Goal: Check status: Check status

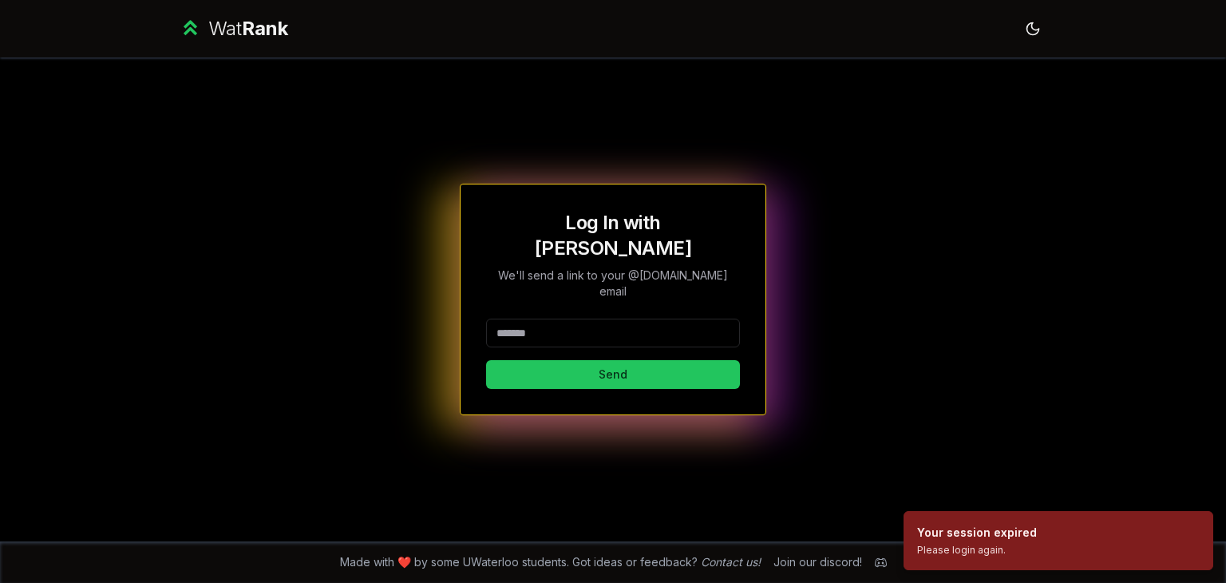
click at [635, 319] on input at bounding box center [613, 332] width 254 height 29
type input "*****"
click at [546, 360] on button "Send" at bounding box center [613, 374] width 254 height 29
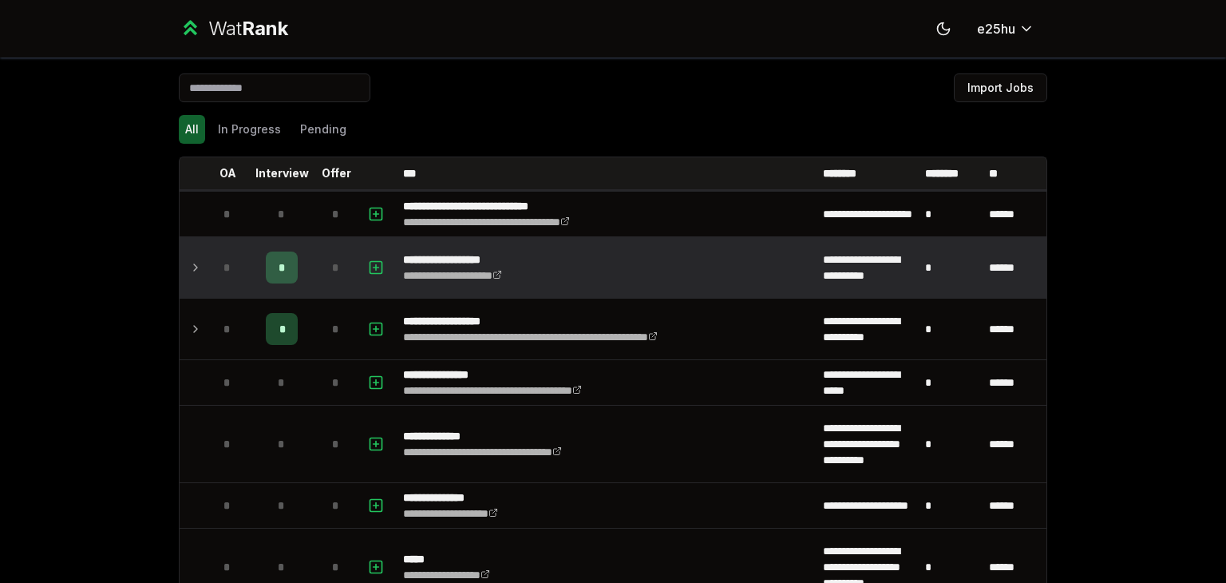
click at [189, 269] on icon at bounding box center [195, 267] width 13 height 19
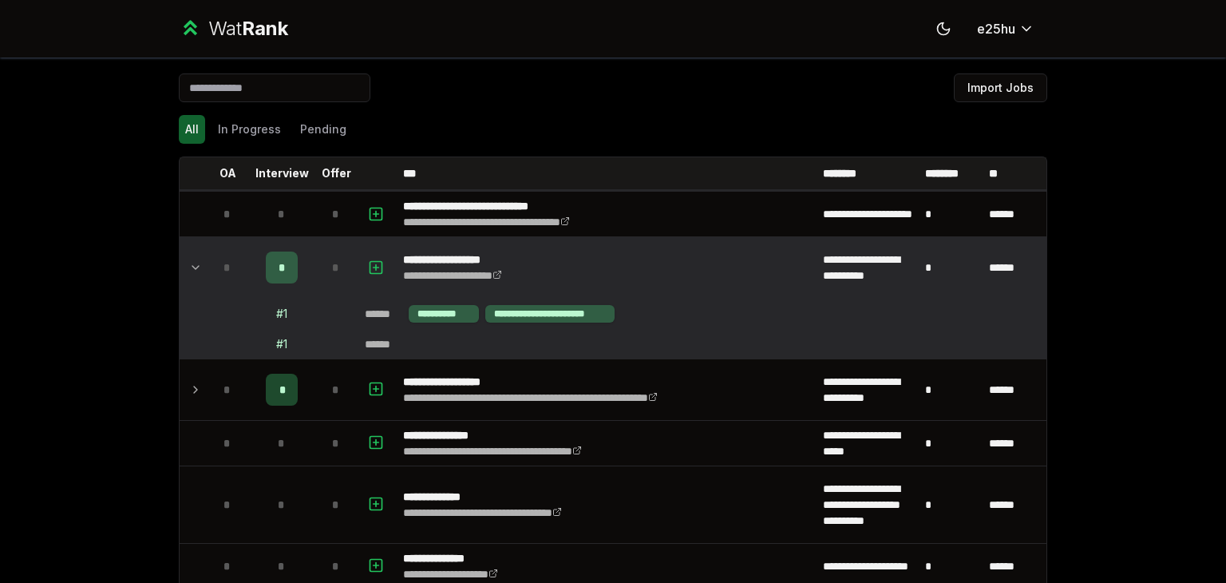
click at [191, 267] on icon at bounding box center [195, 267] width 13 height 19
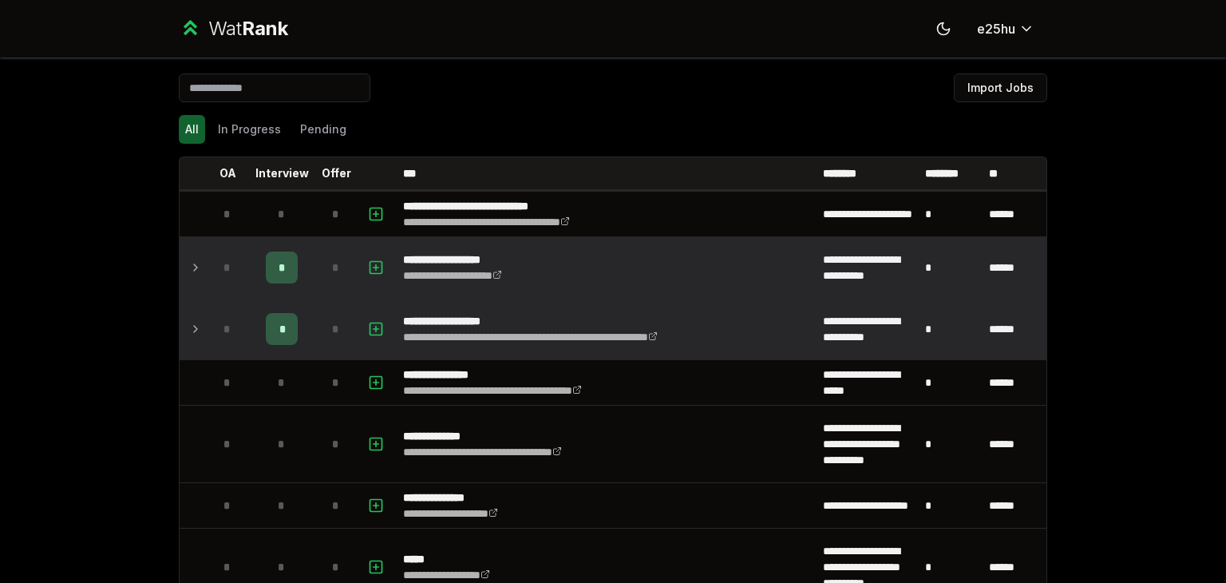
click at [192, 325] on icon at bounding box center [195, 328] width 13 height 19
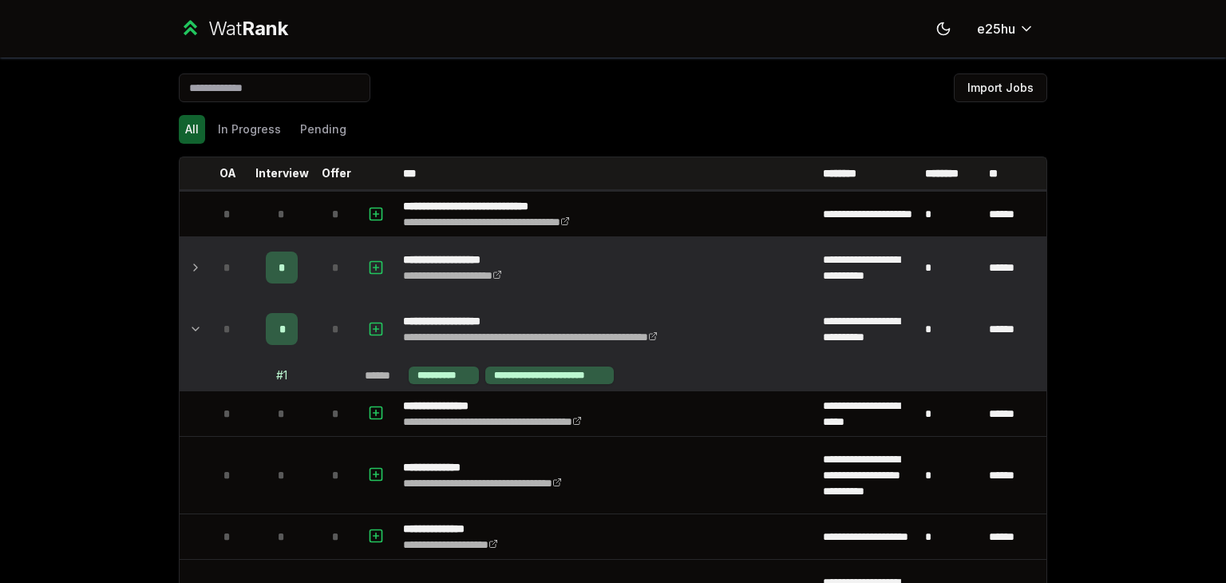
click at [192, 325] on icon at bounding box center [195, 328] width 13 height 19
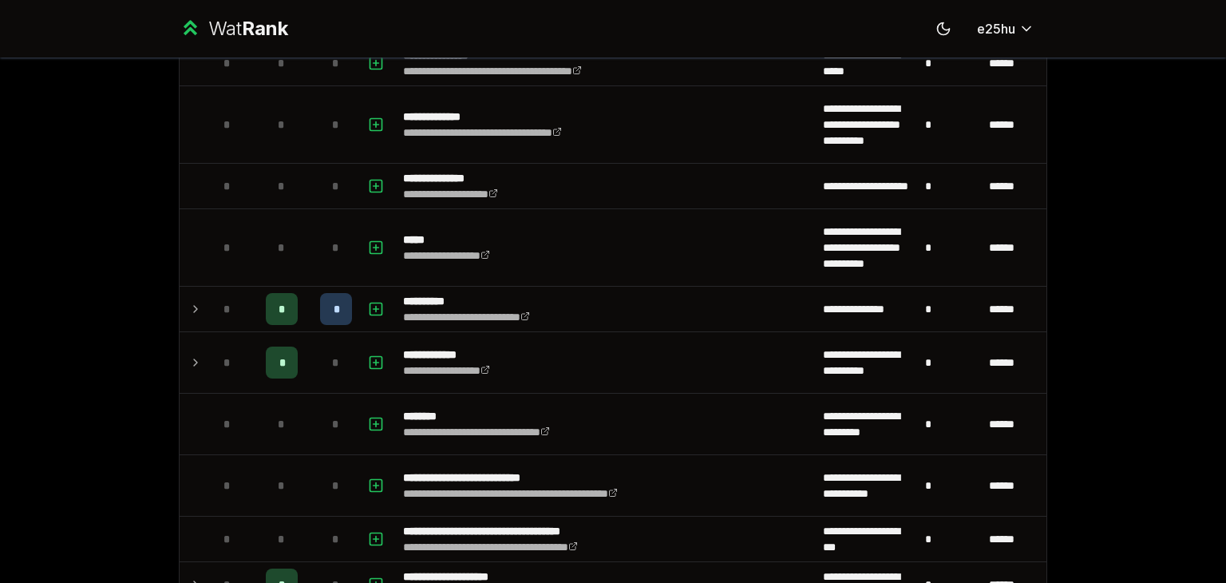
scroll to position [335, 0]
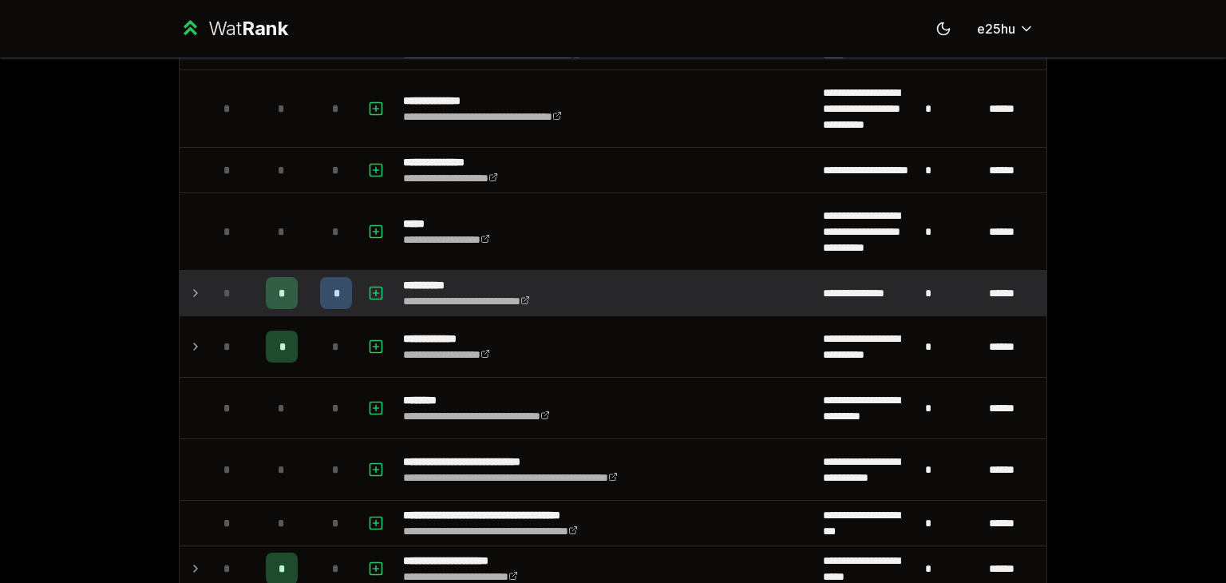
click at [189, 286] on icon at bounding box center [195, 292] width 13 height 19
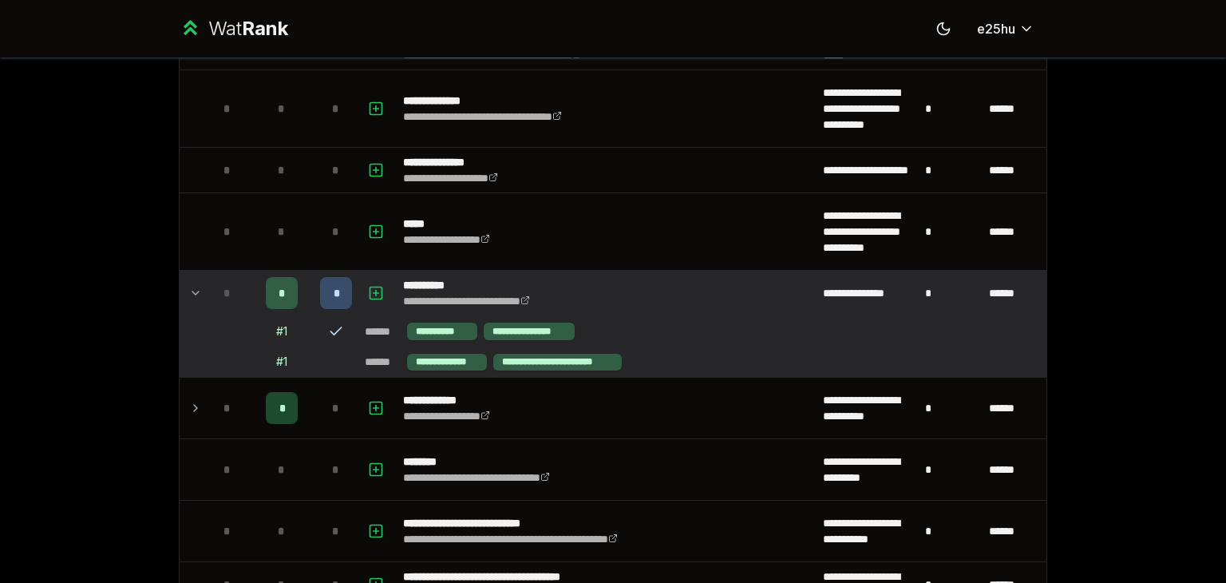
click at [189, 286] on icon at bounding box center [195, 292] width 13 height 19
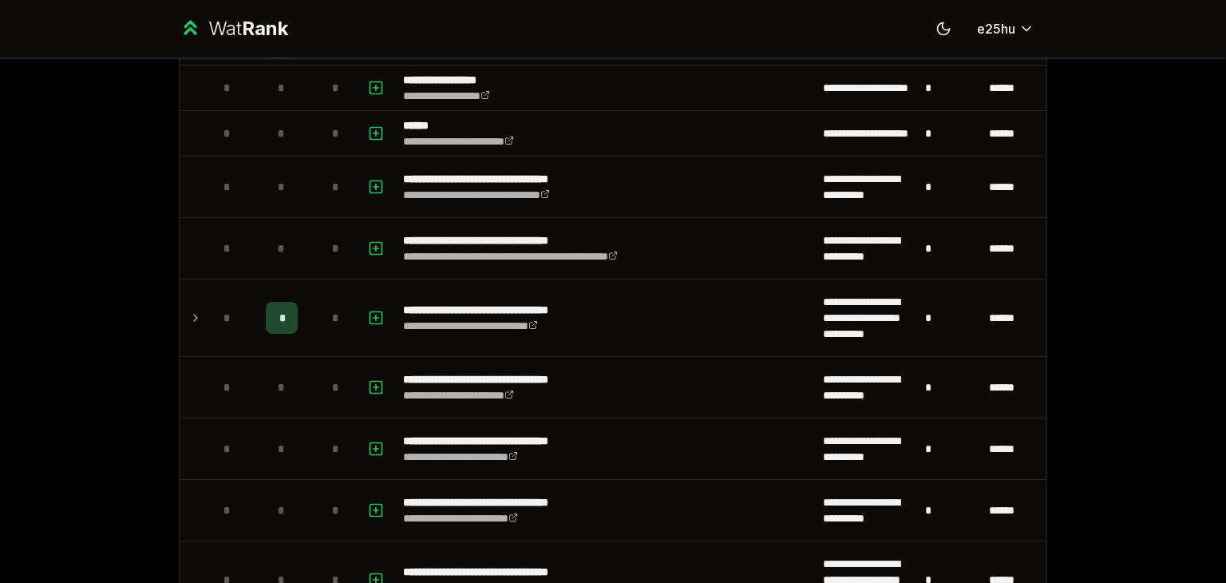
scroll to position [1538, 0]
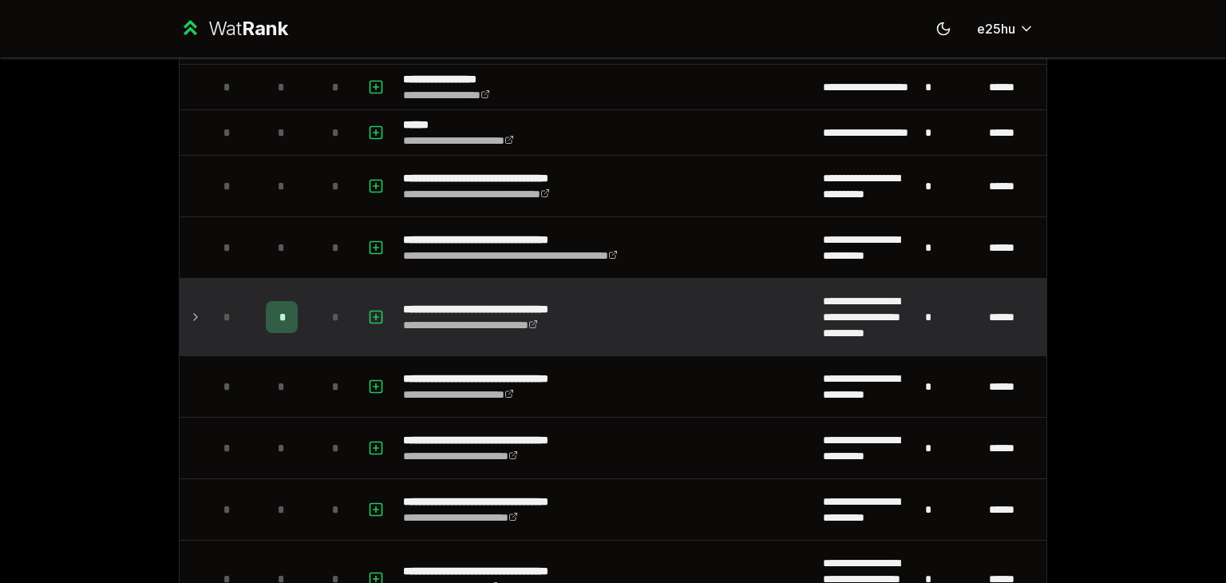
click at [189, 317] on icon at bounding box center [195, 316] width 13 height 19
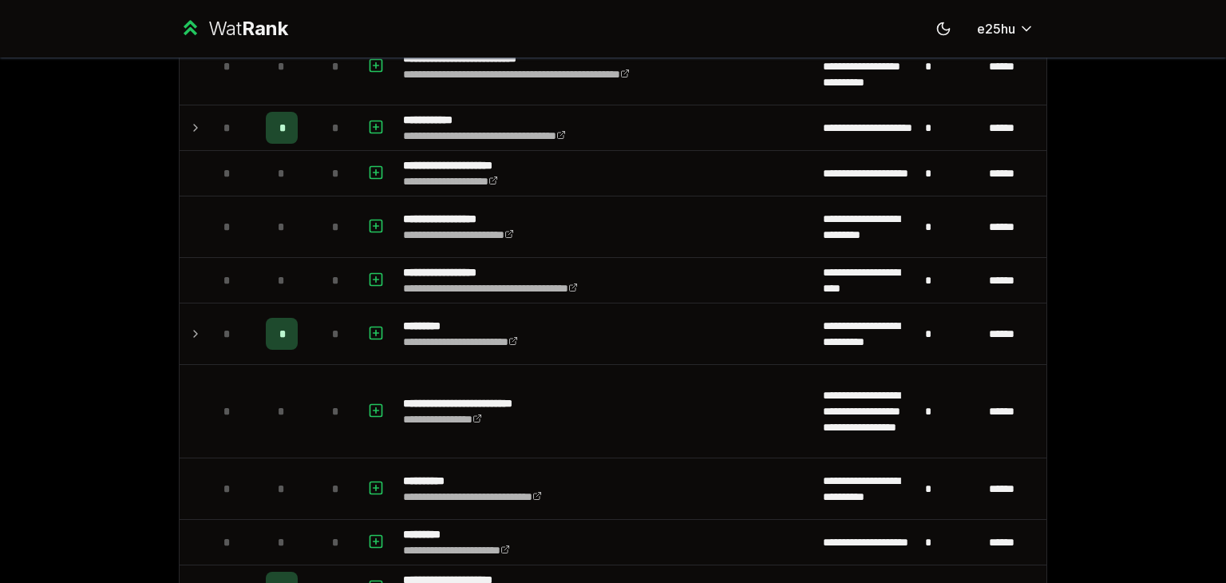
scroll to position [2860, 0]
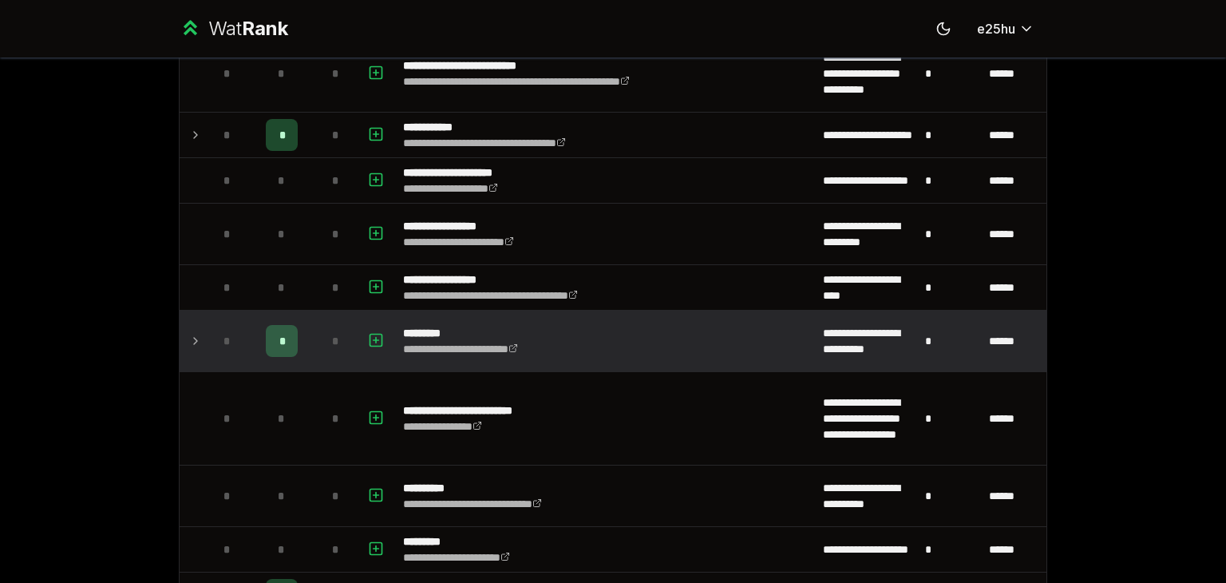
click at [189, 331] on icon at bounding box center [195, 340] width 13 height 19
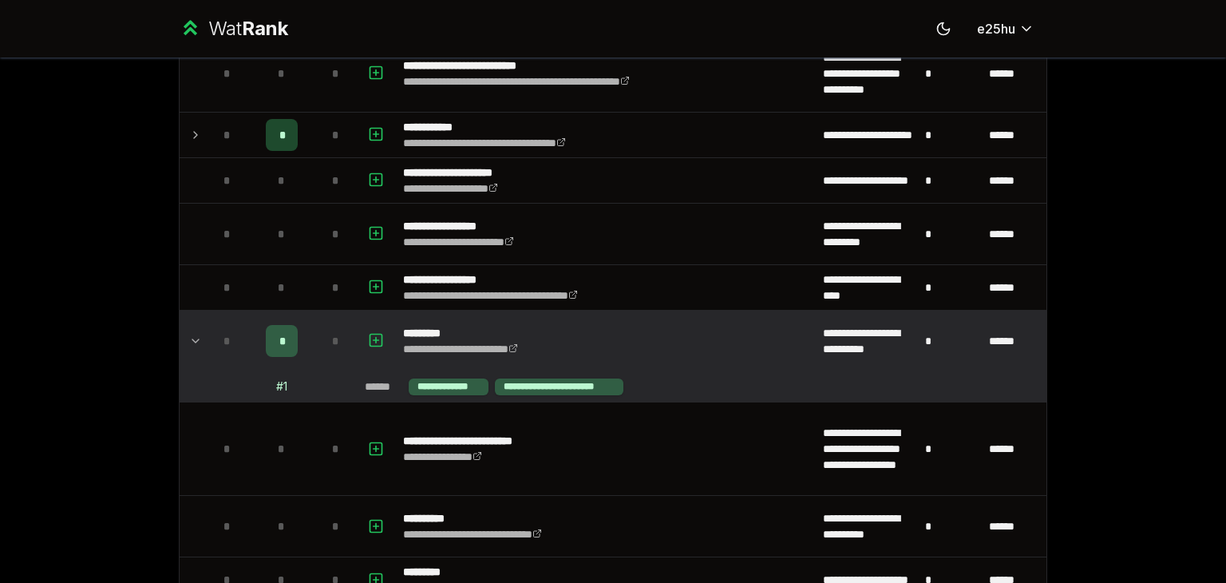
click at [189, 331] on icon at bounding box center [195, 340] width 13 height 19
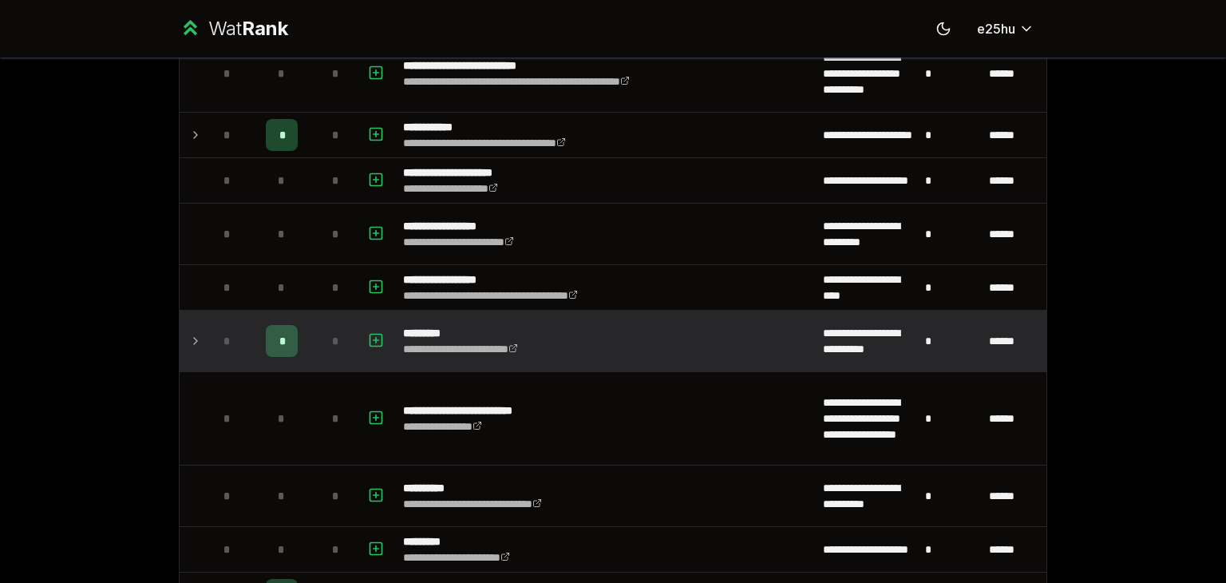
click at [189, 331] on icon at bounding box center [195, 340] width 13 height 19
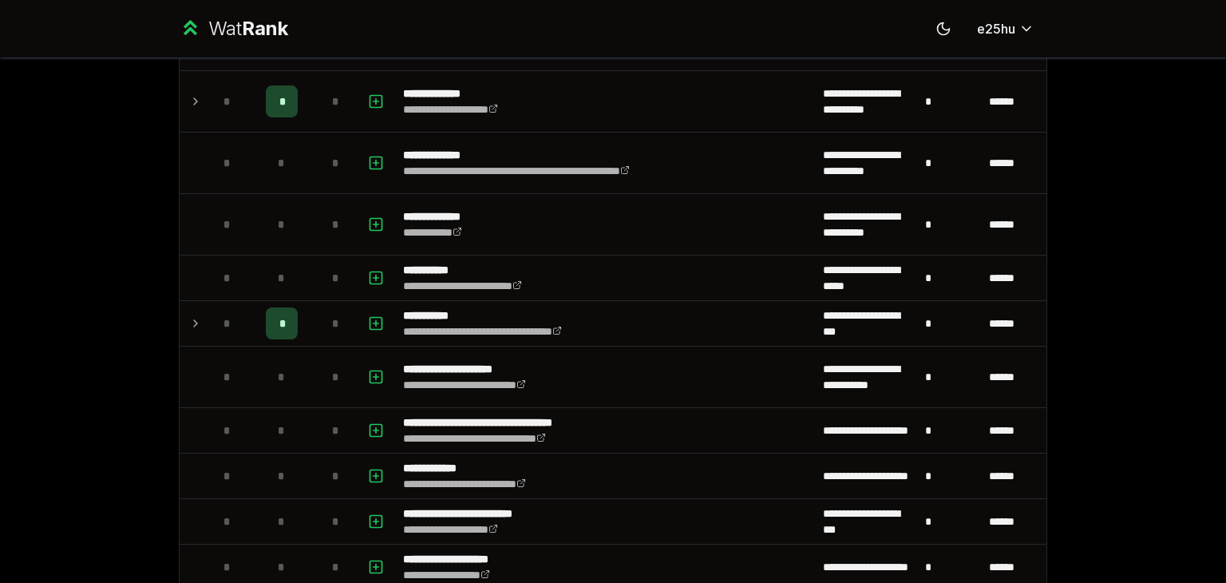
scroll to position [4497, 0]
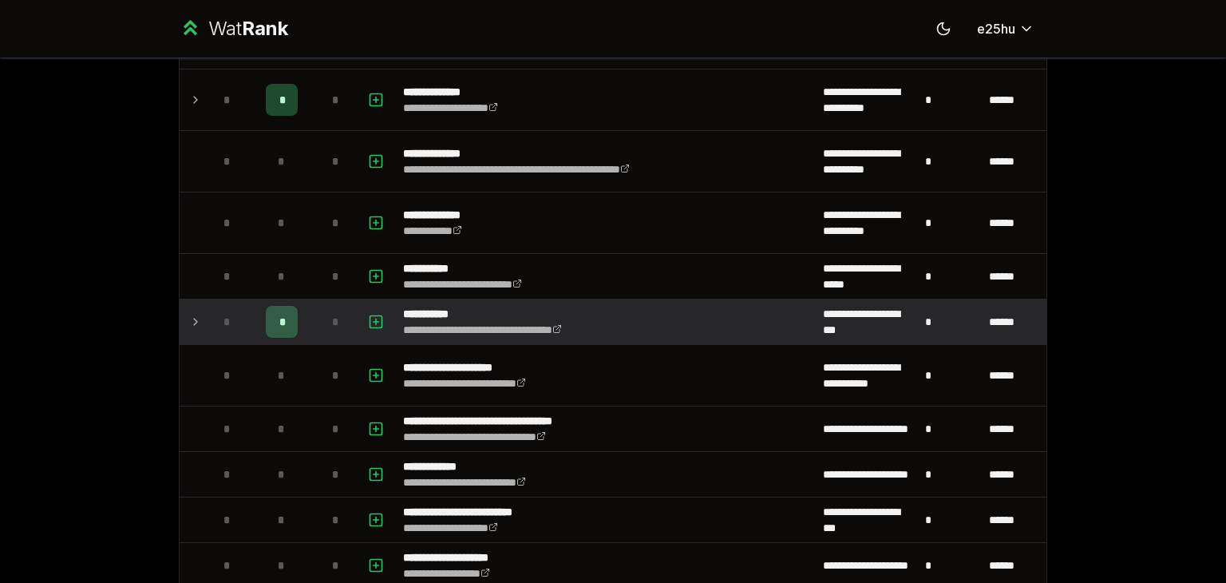
click at [189, 312] on icon at bounding box center [195, 321] width 13 height 19
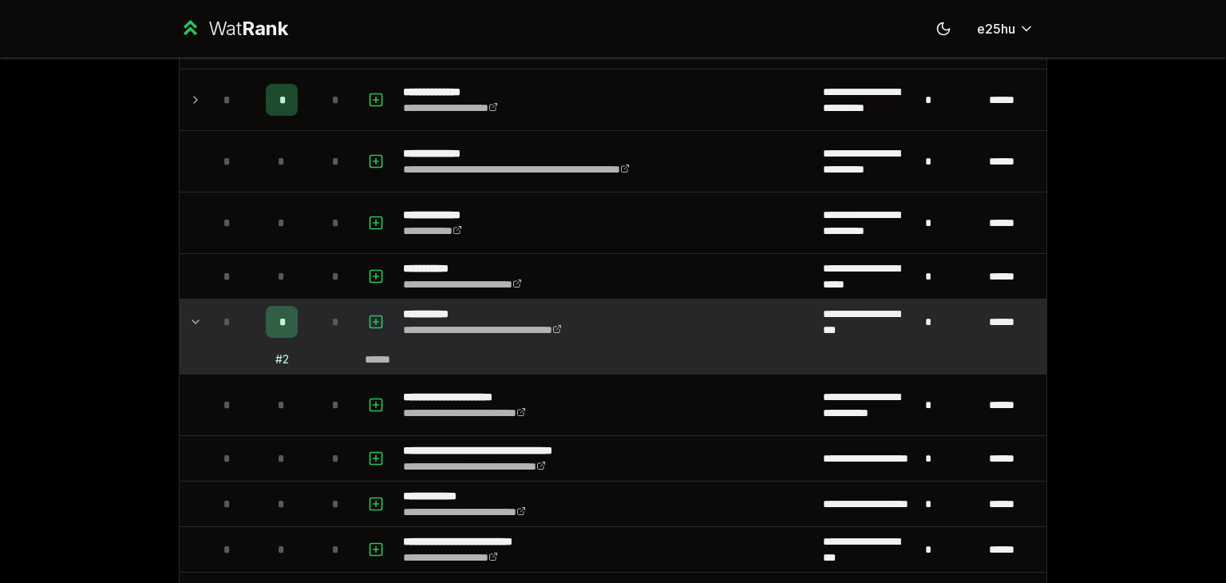
click at [189, 312] on icon at bounding box center [195, 321] width 13 height 19
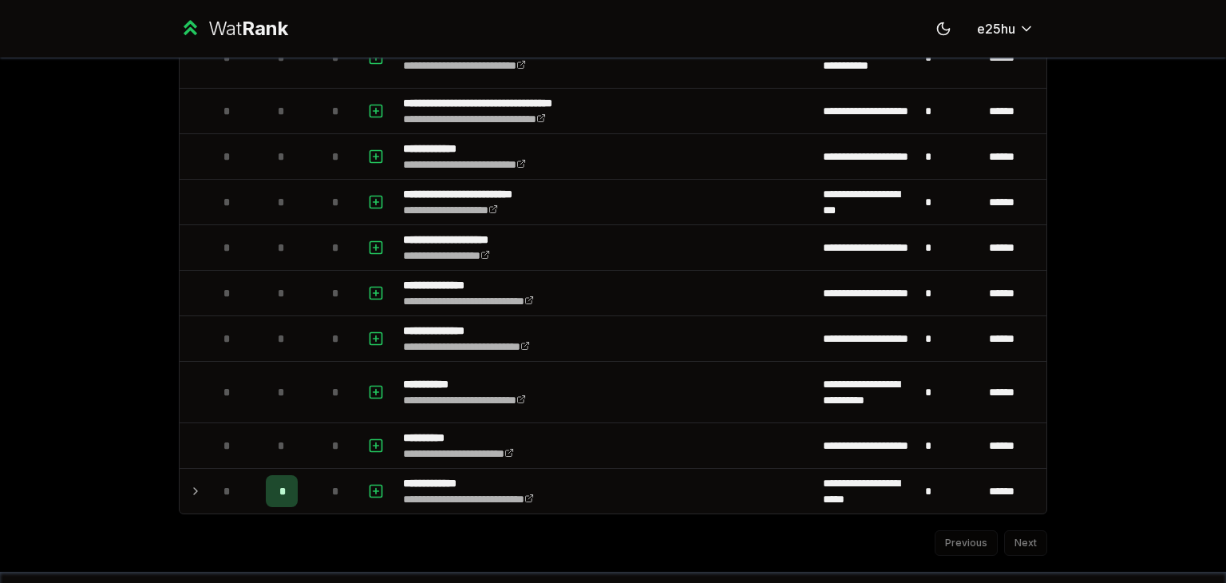
scroll to position [4831, 0]
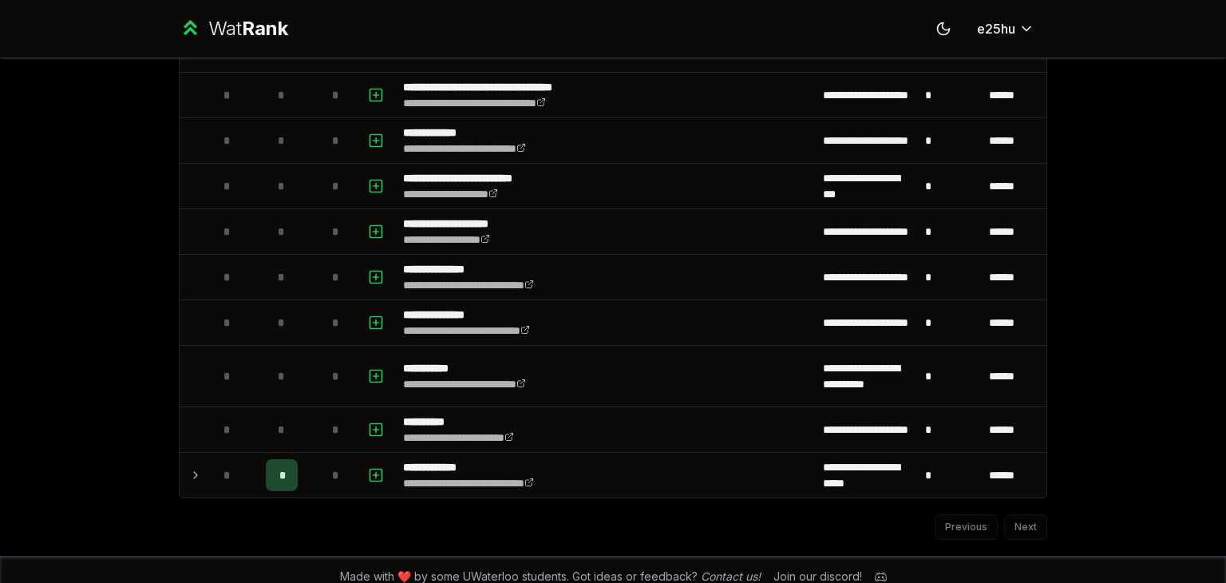
click at [1030, 503] on div "Previous Next" at bounding box center [613, 519] width 868 height 42
click at [1028, 508] on div "Previous Next" at bounding box center [613, 519] width 868 height 42
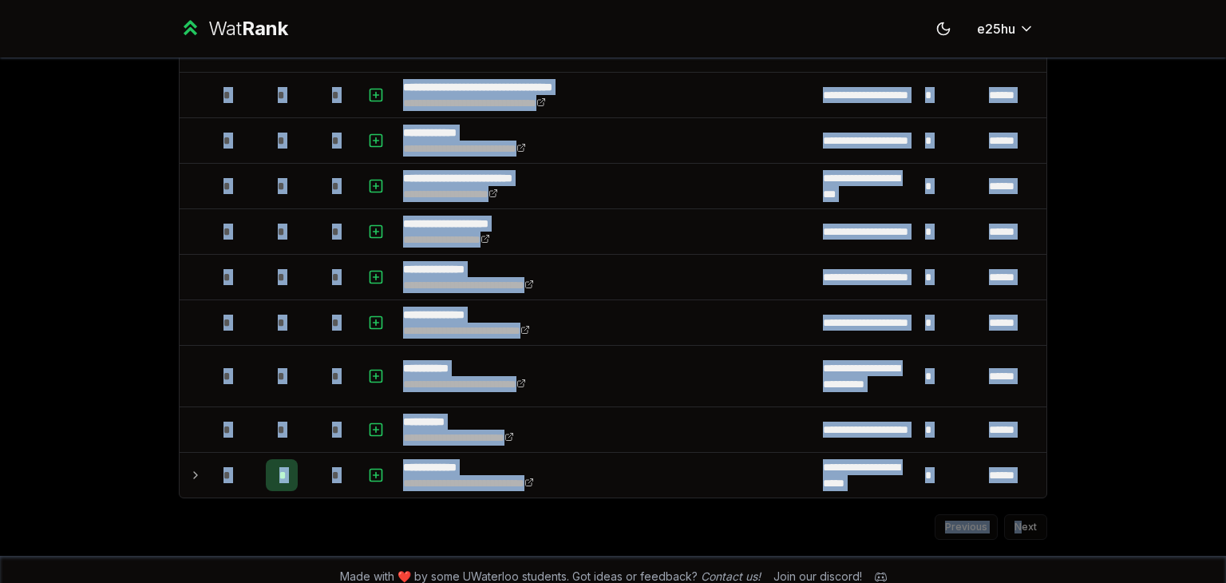
drag, startPoint x: 1056, startPoint y: 421, endPoint x: 1014, endPoint y: 515, distance: 102.5
click at [1014, 515] on div "Previous Next" at bounding box center [613, 519] width 868 height 42
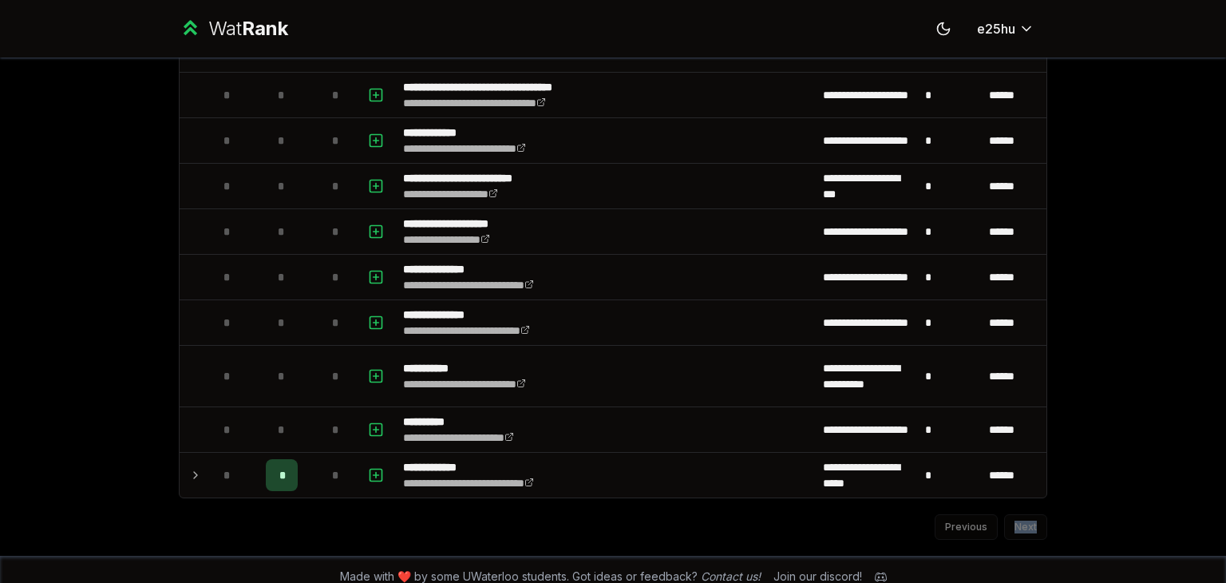
click at [1014, 515] on div "Previous Next" at bounding box center [613, 519] width 868 height 42
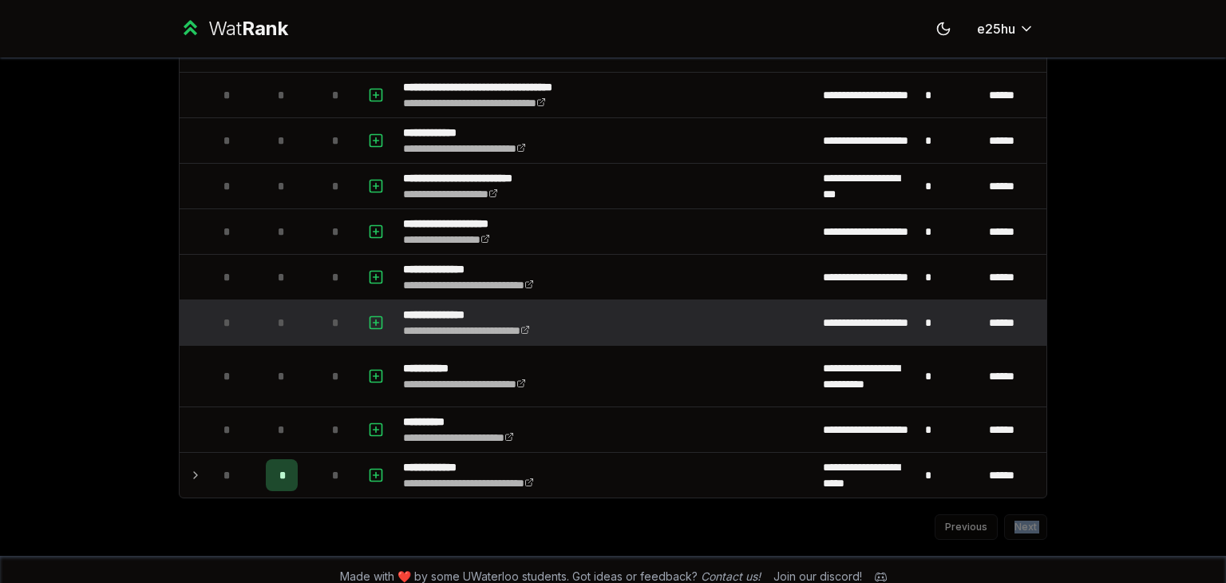
drag, startPoint x: 1014, startPoint y: 515, endPoint x: 1018, endPoint y: 302, distance: 213.2
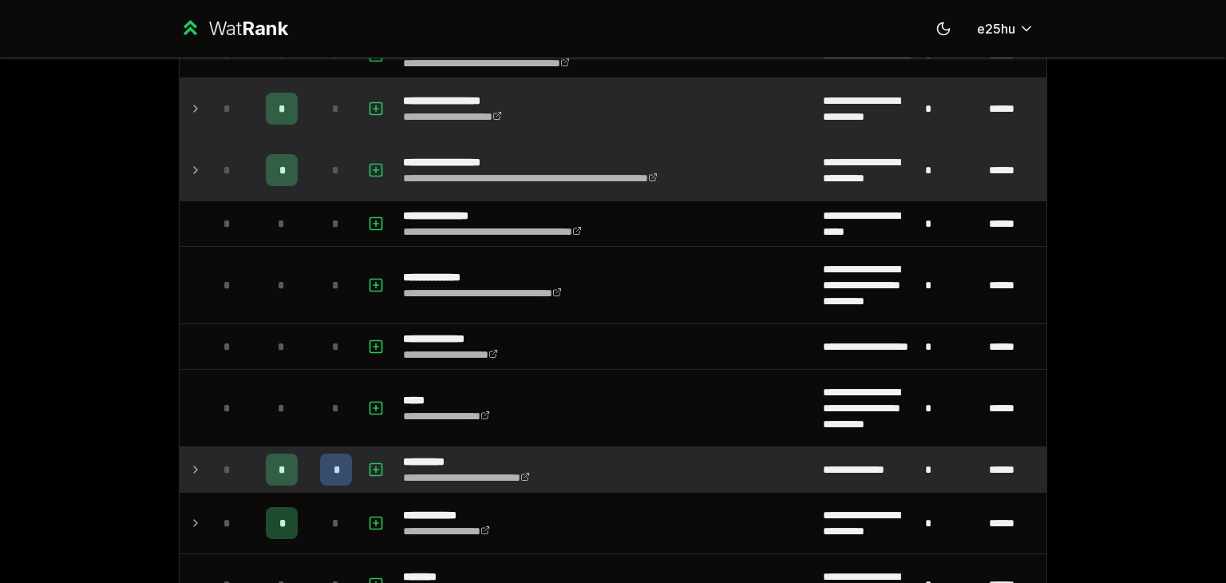
scroll to position [0, 0]
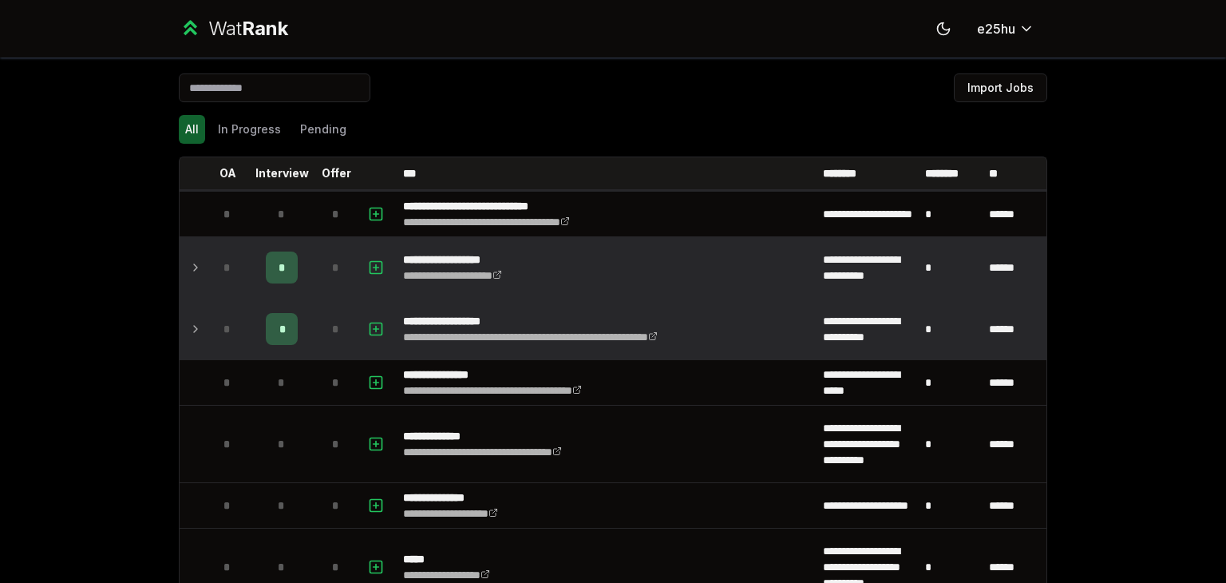
click at [1117, 300] on div "**********" at bounding box center [613, 291] width 1226 height 583
click at [237, 133] on button "In Progress" at bounding box center [250, 129] width 76 height 29
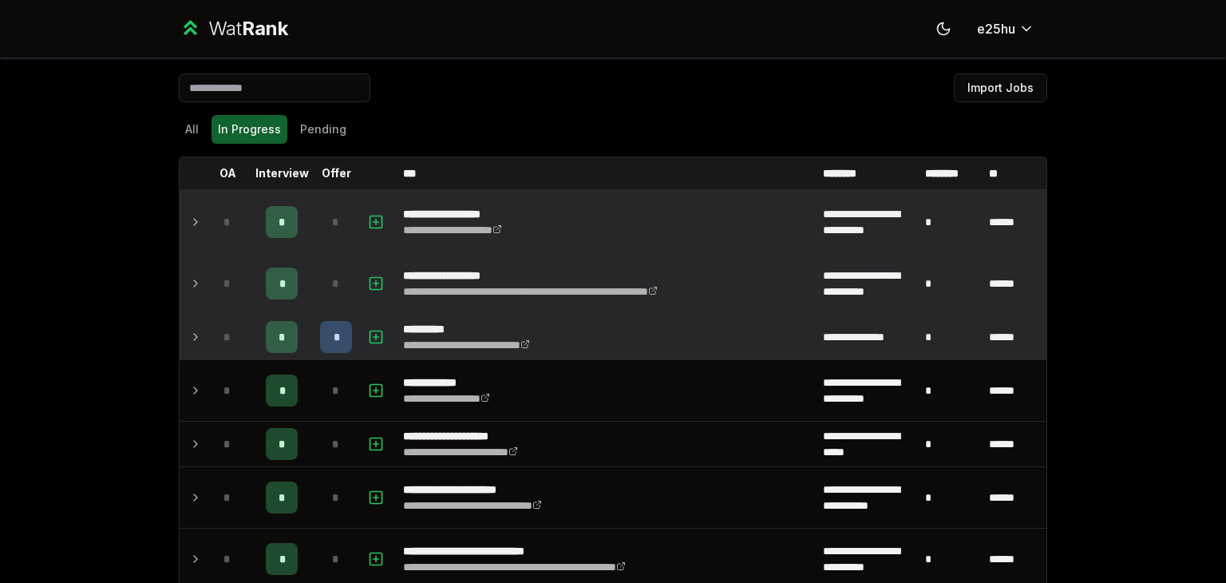
click at [190, 223] on icon at bounding box center [195, 221] width 13 height 19
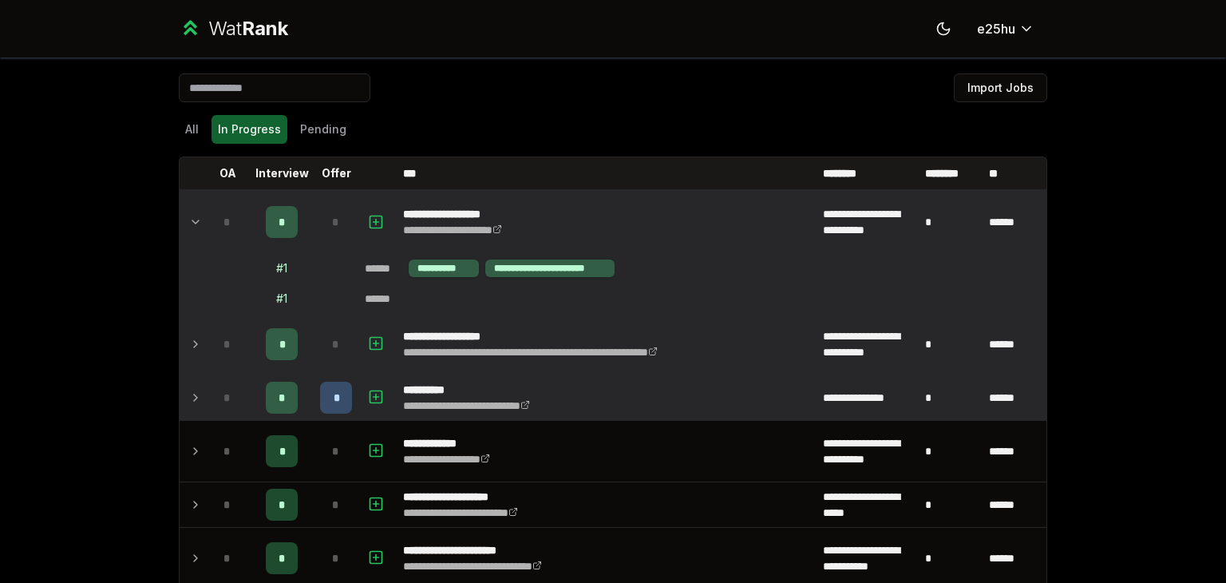
click at [189, 342] on icon at bounding box center [195, 343] width 13 height 19
